Goal: Check status

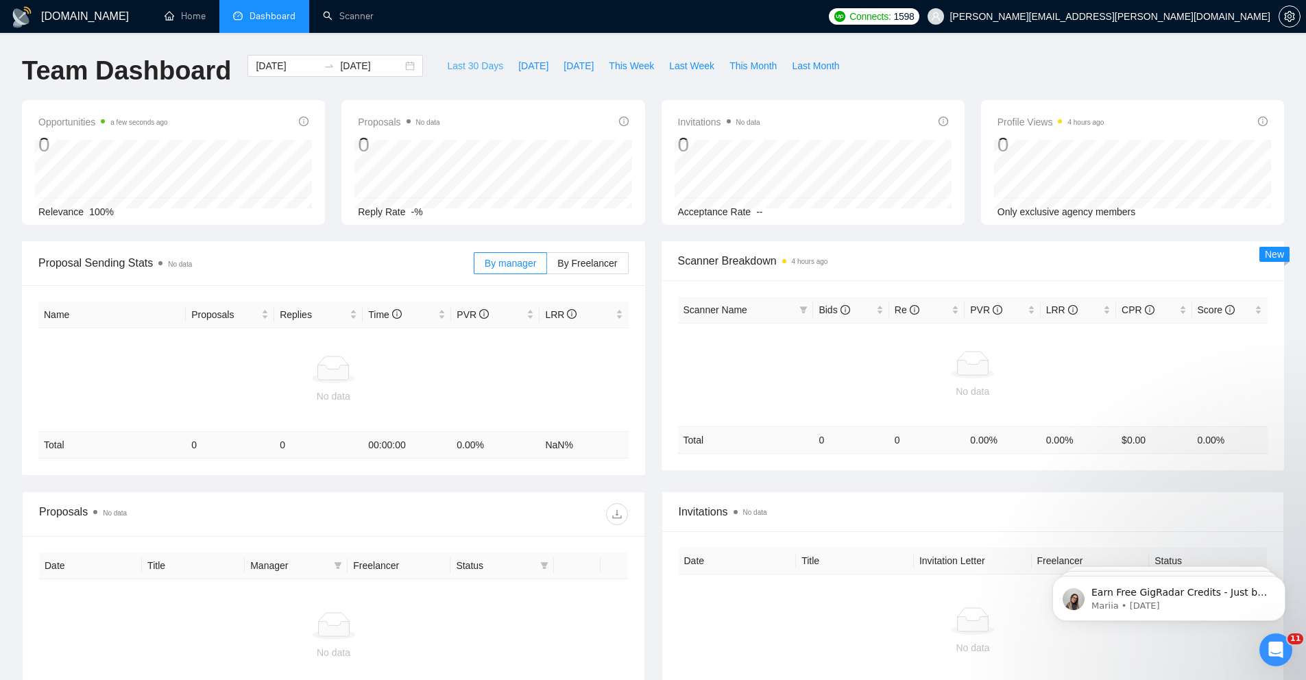
click at [466, 69] on span "Last 30 Days" at bounding box center [475, 65] width 56 height 15
type input "[DATE]"
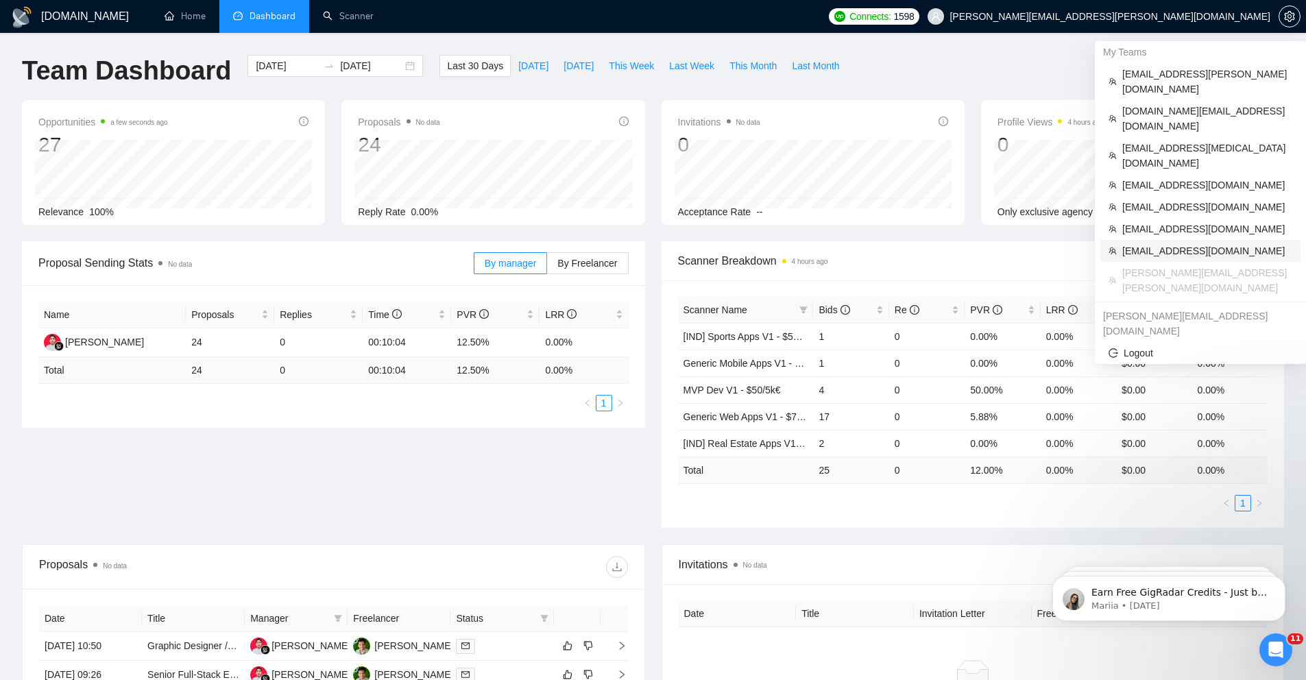
click at [1134, 243] on span "[EMAIL_ADDRESS][DOMAIN_NAME]" at bounding box center [1207, 250] width 170 height 15
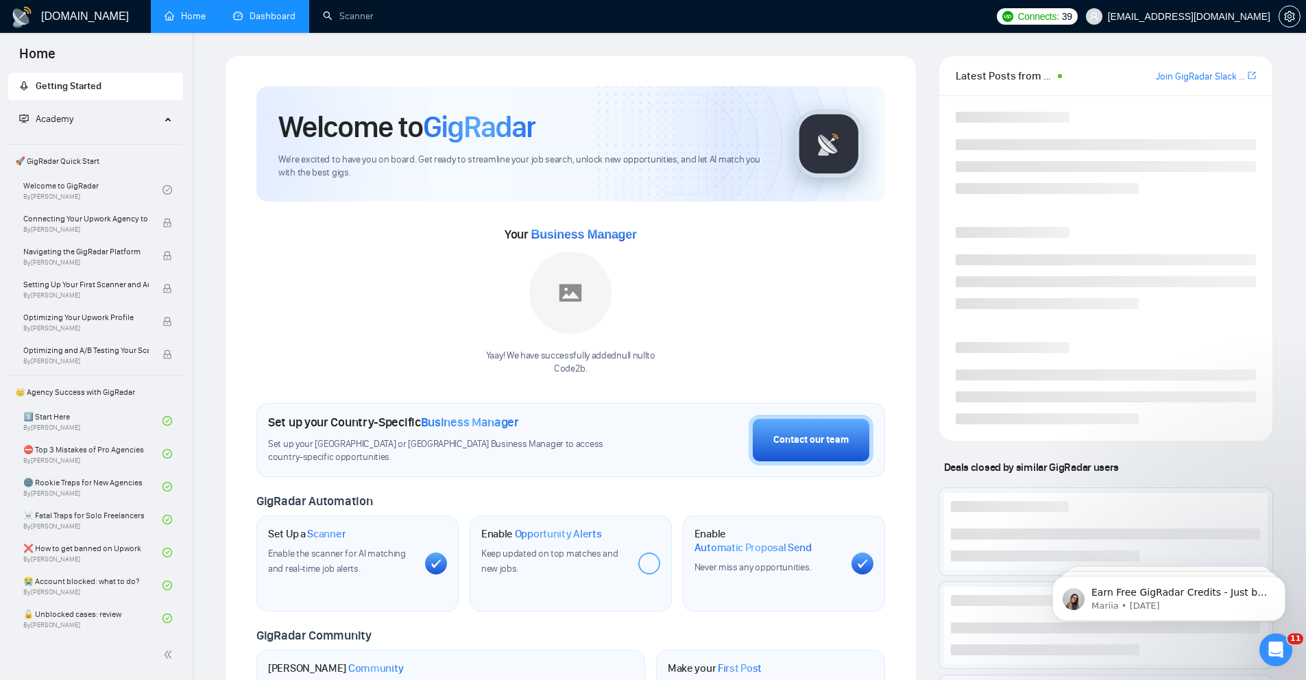
click at [280, 15] on link "Dashboard" at bounding box center [264, 16] width 62 height 12
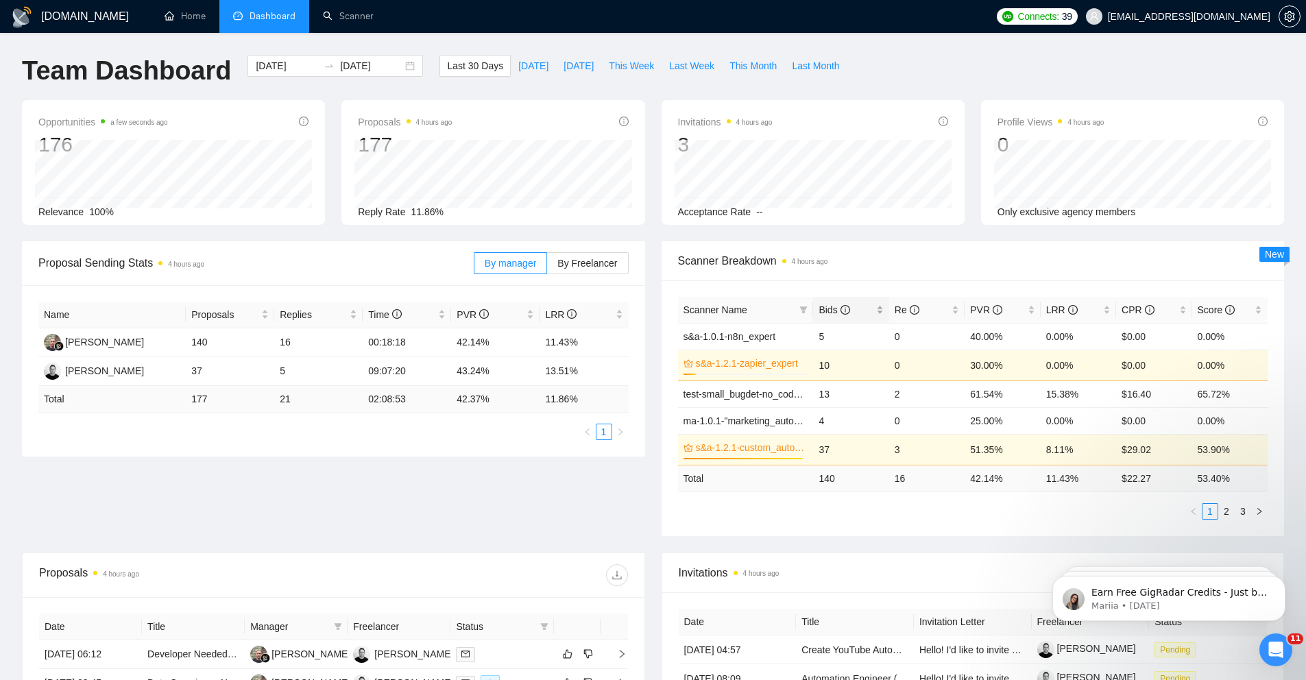
click at [874, 307] on div "Bids" at bounding box center [850, 309] width 64 height 15
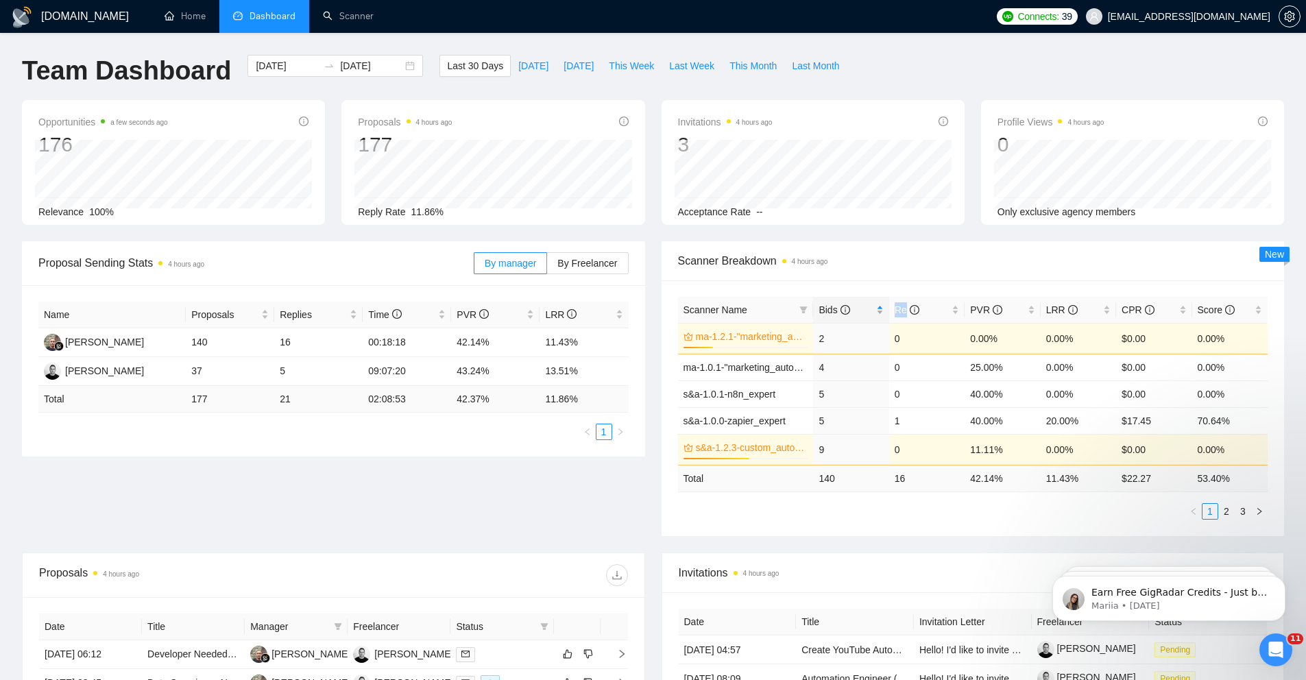
click at [874, 307] on div "Bids" at bounding box center [850, 309] width 64 height 15
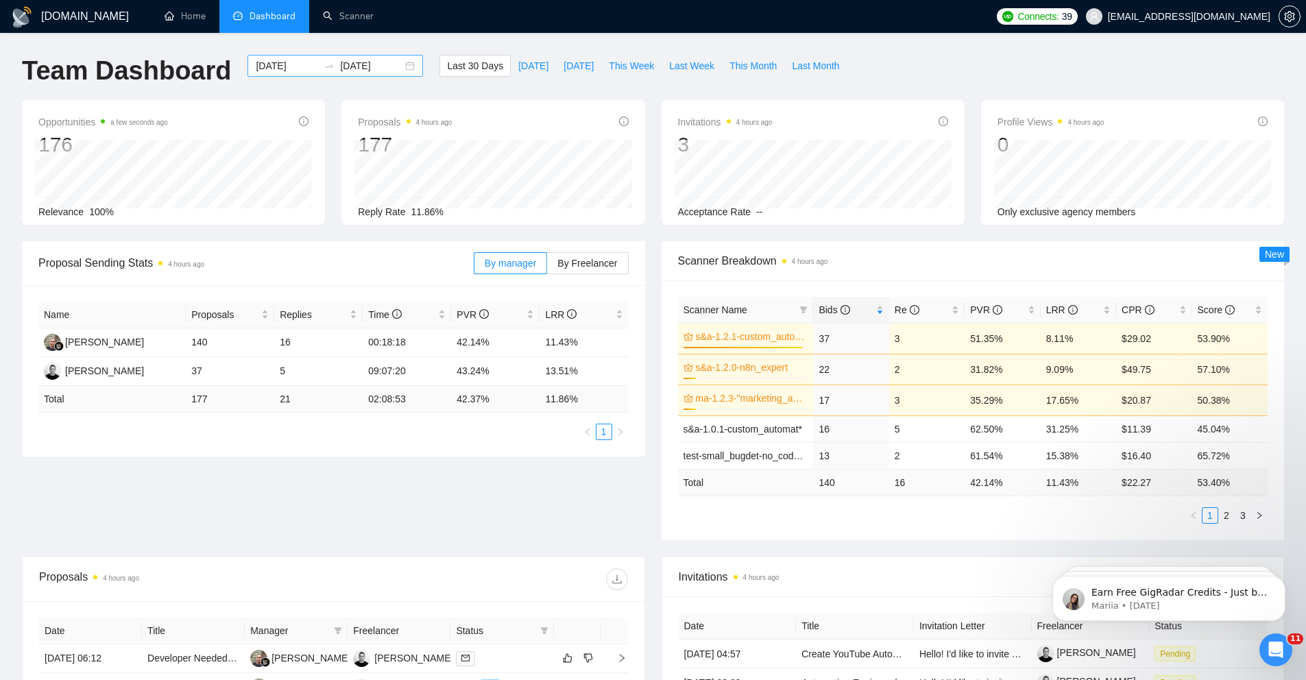
click at [402, 66] on div "[DATE] [DATE]" at bounding box center [334, 66] width 175 height 22
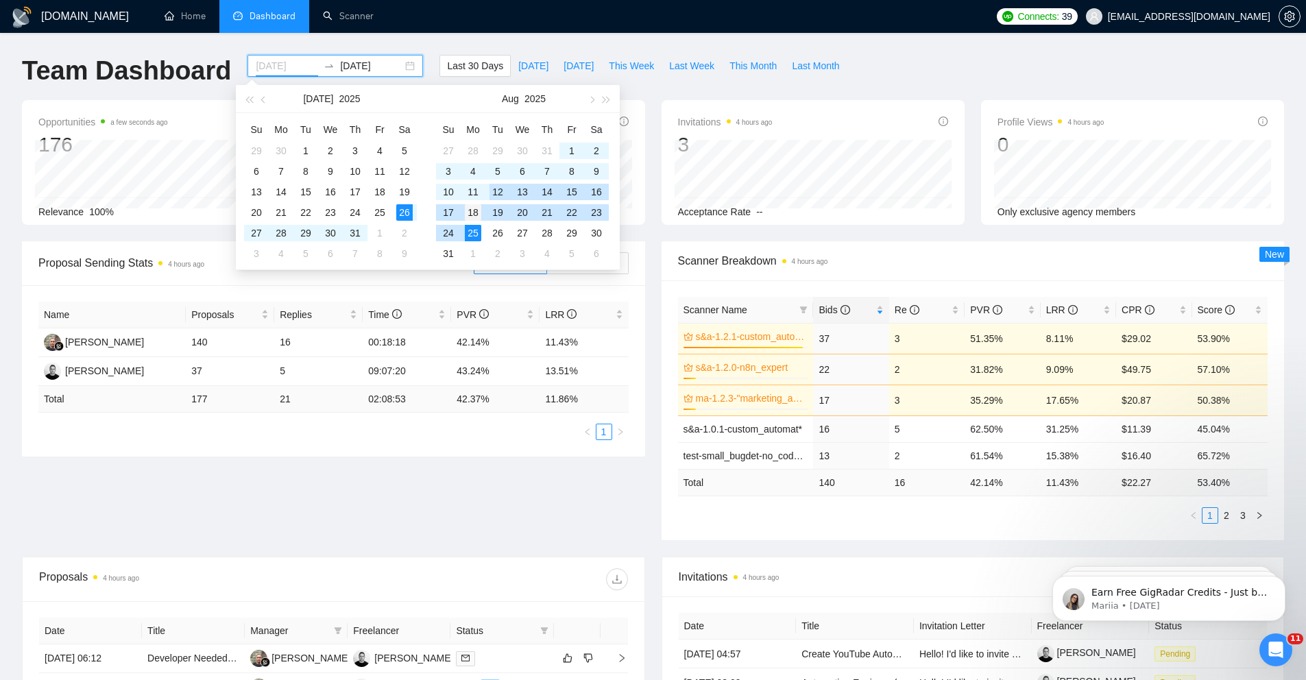
type input "[DATE]"
click at [474, 211] on div "18" at bounding box center [473, 212] width 16 height 16
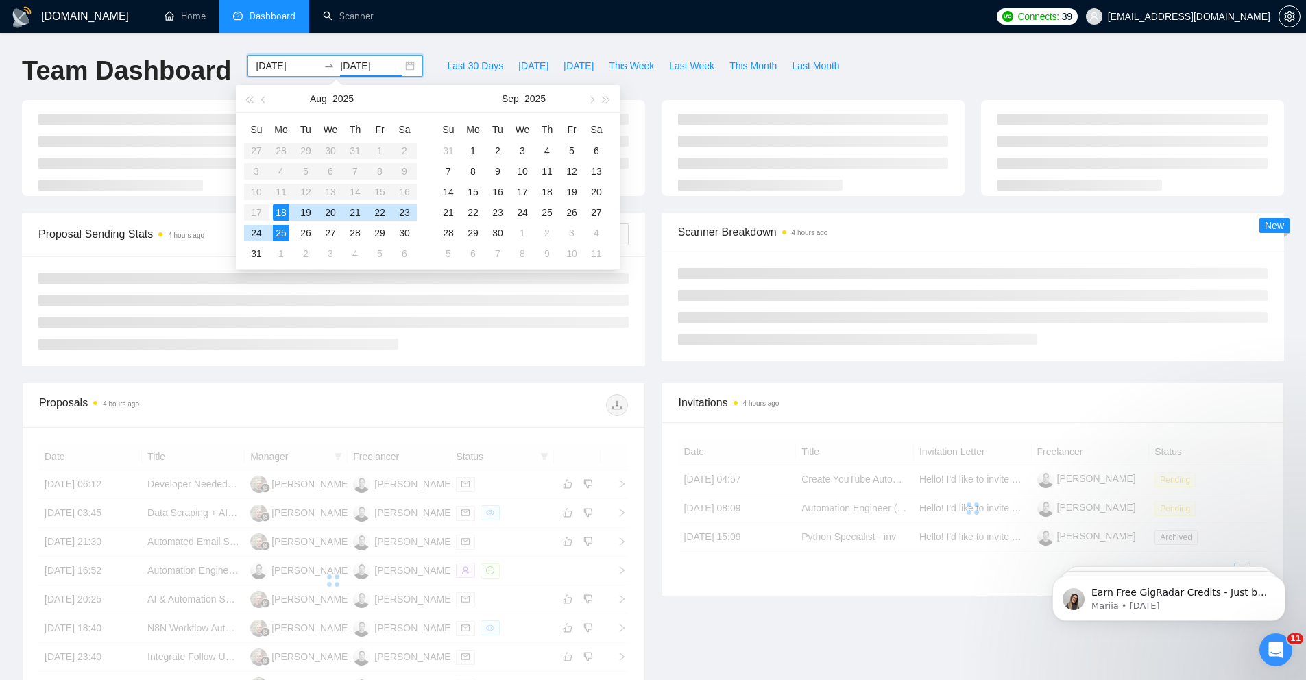
type input "[DATE]"
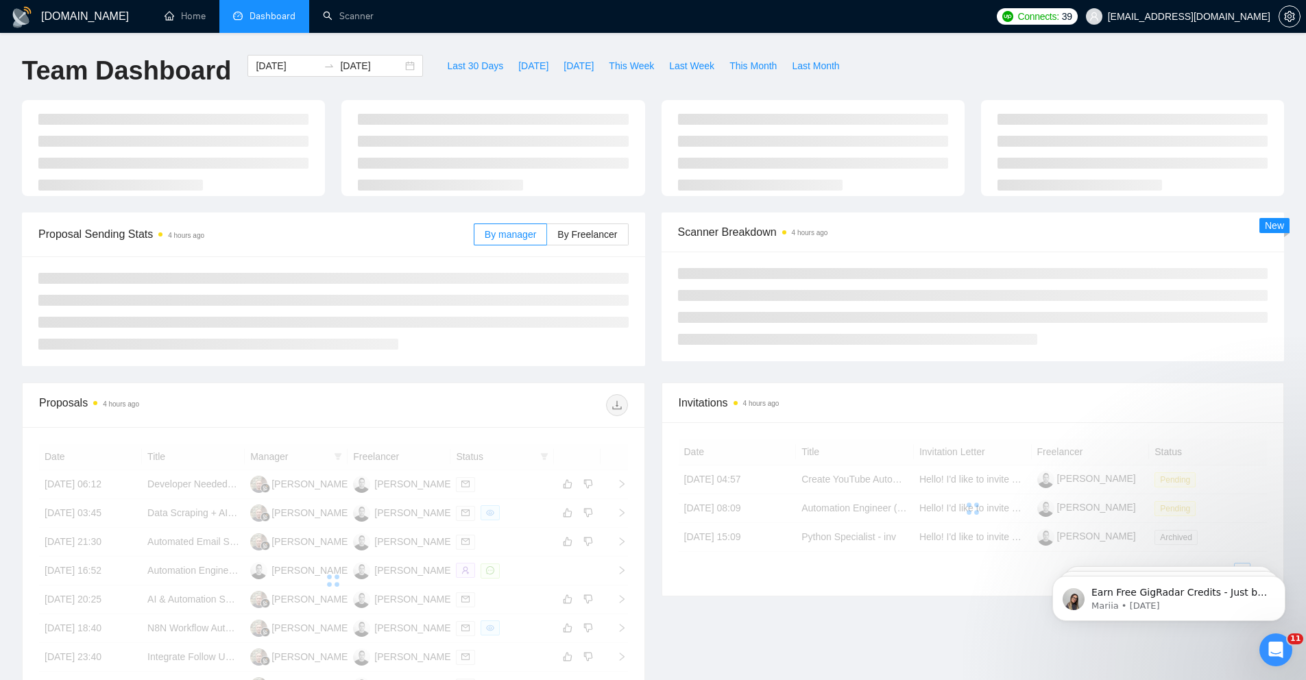
click at [650, 197] on div at bounding box center [653, 156] width 1278 height 112
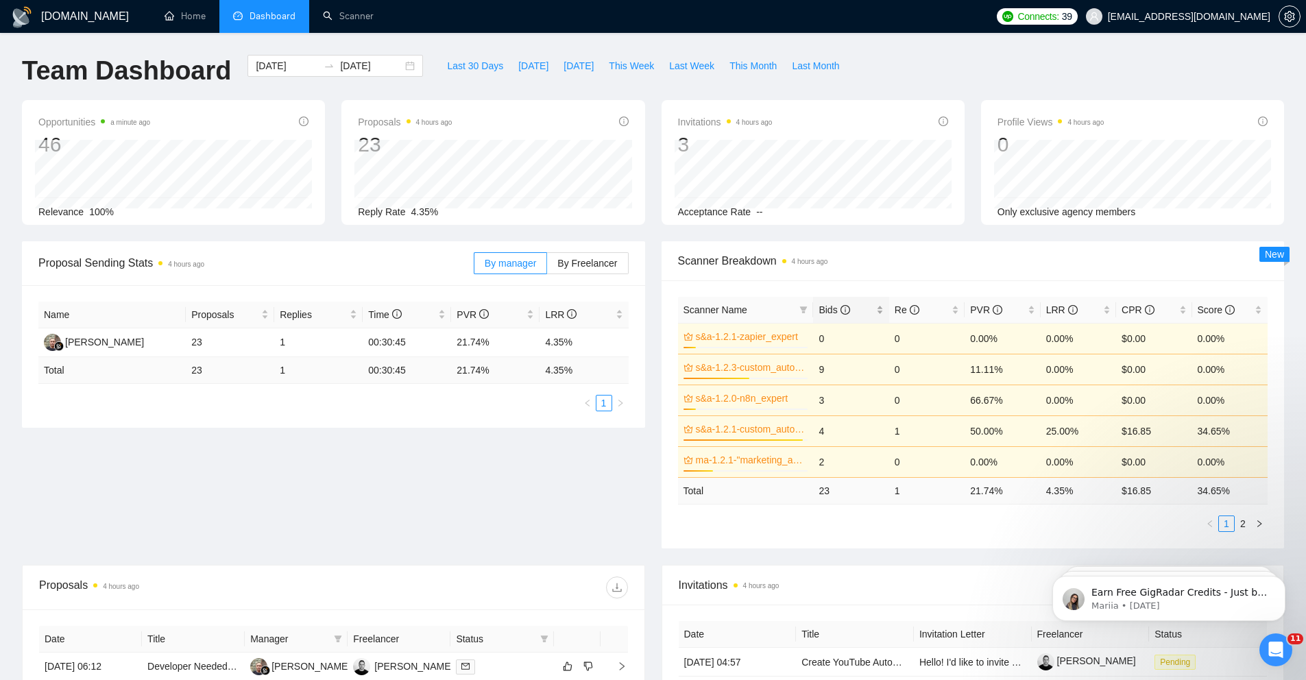
click at [869, 313] on span "Bids" at bounding box center [845, 309] width 54 height 15
